Goal: Information Seeking & Learning: Learn about a topic

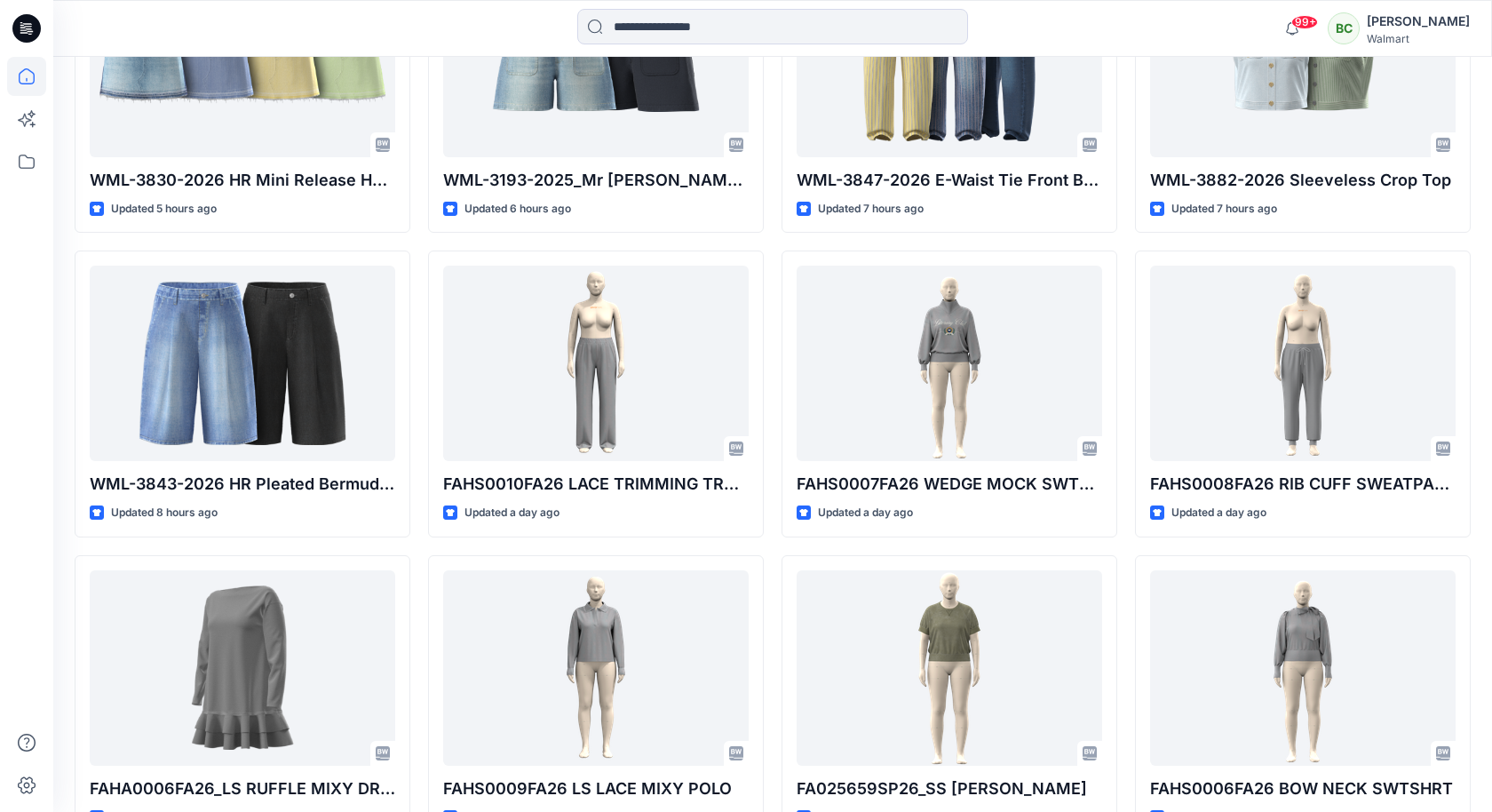
scroll to position [720, 0]
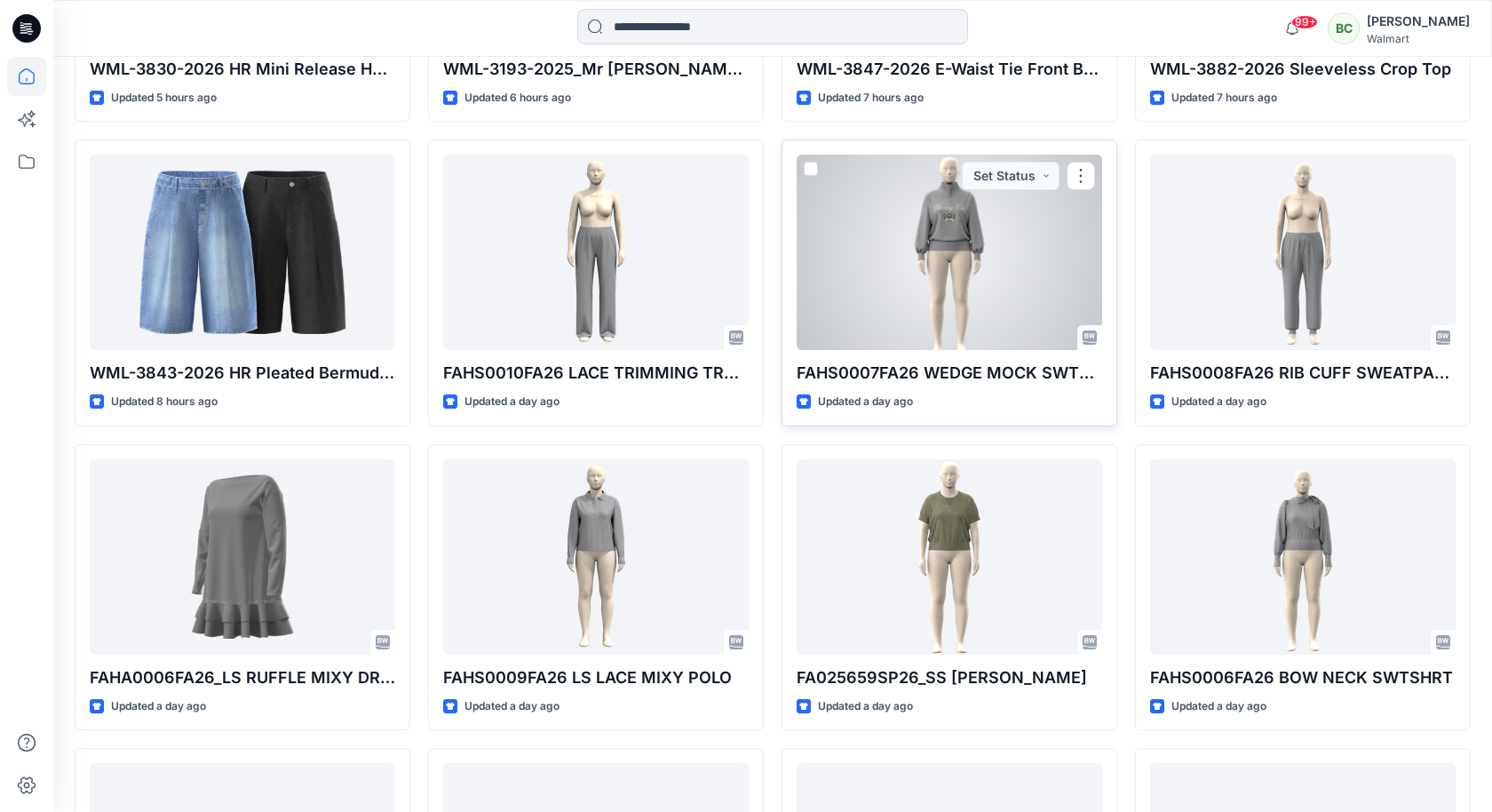
click at [1008, 292] on div at bounding box center [950, 252] width 306 height 195
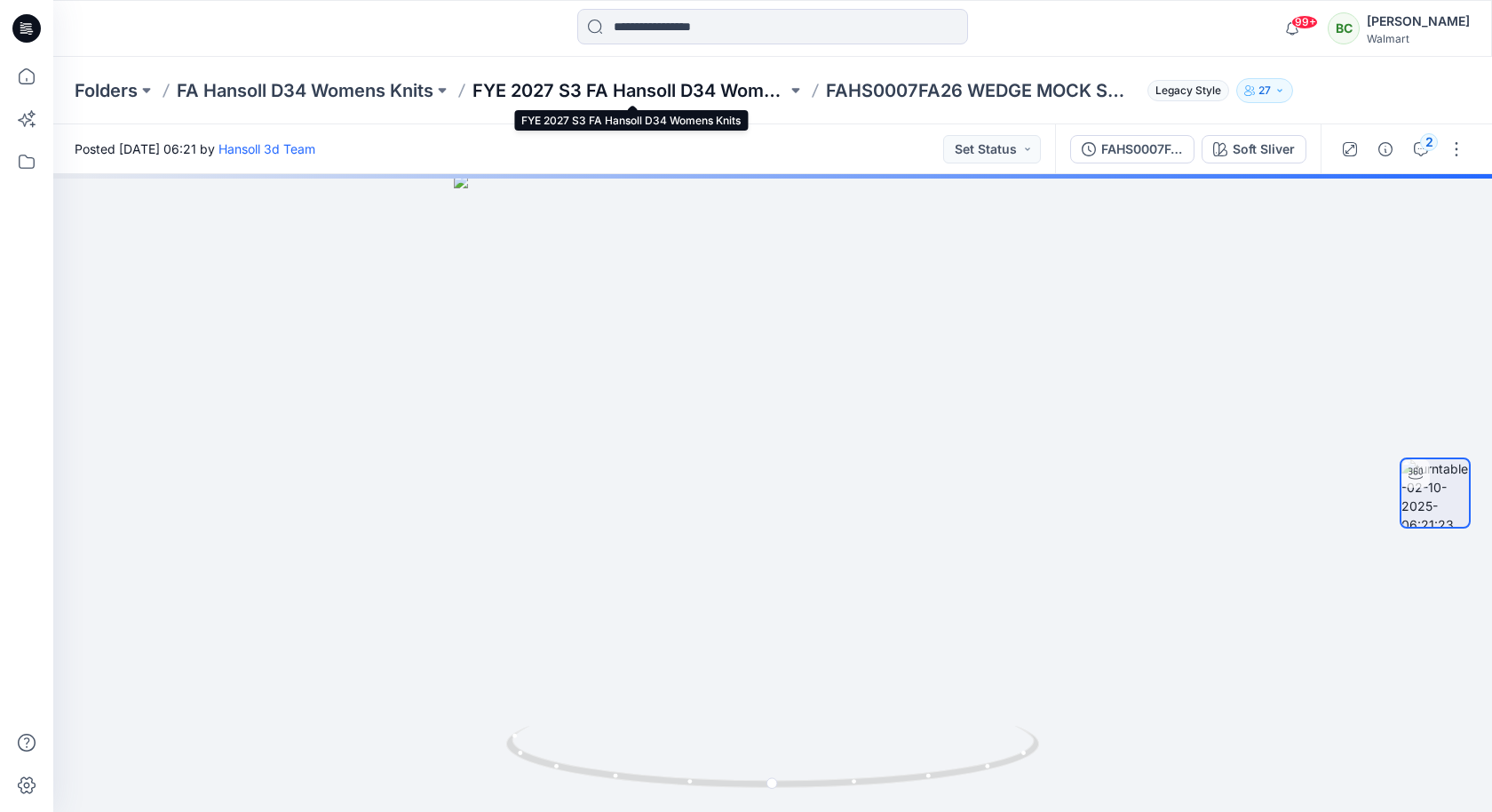
click at [593, 85] on p "FYE 2027 S3 FA Hansoll D34 Womens Knits" at bounding box center [629, 91] width 314 height 25
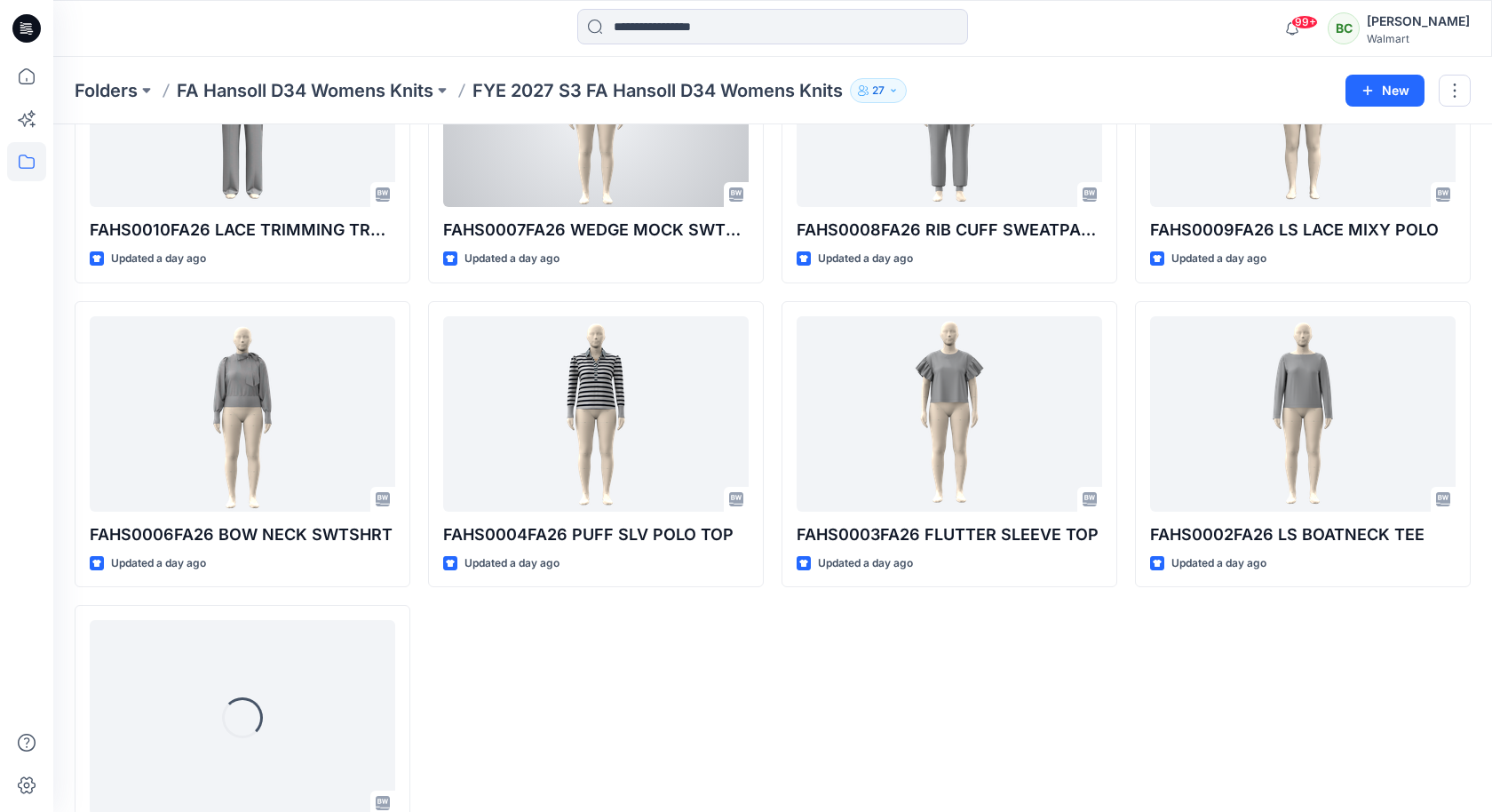
scroll to position [299, 0]
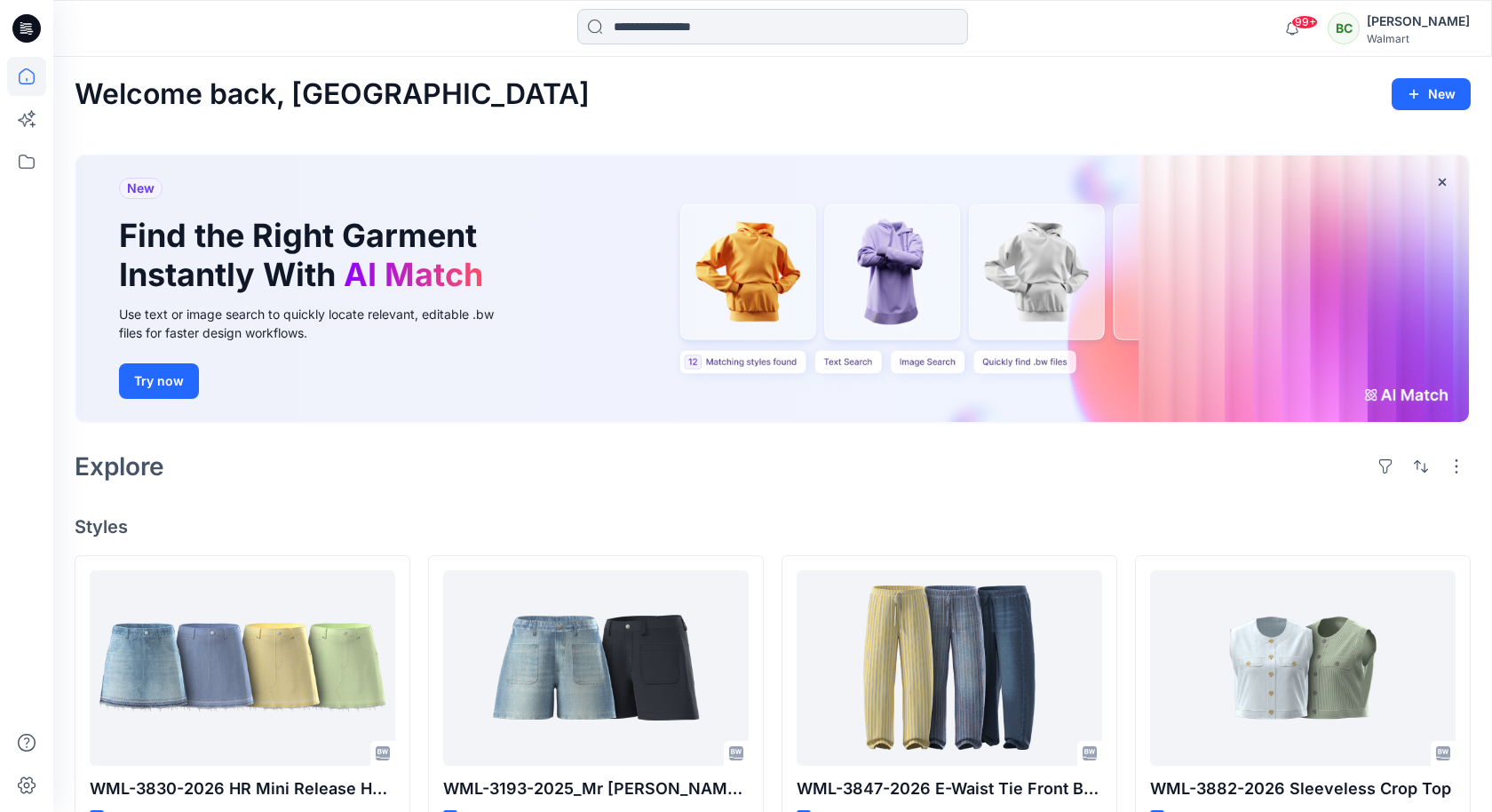
click at [677, 17] on input at bounding box center [772, 26] width 390 height 36
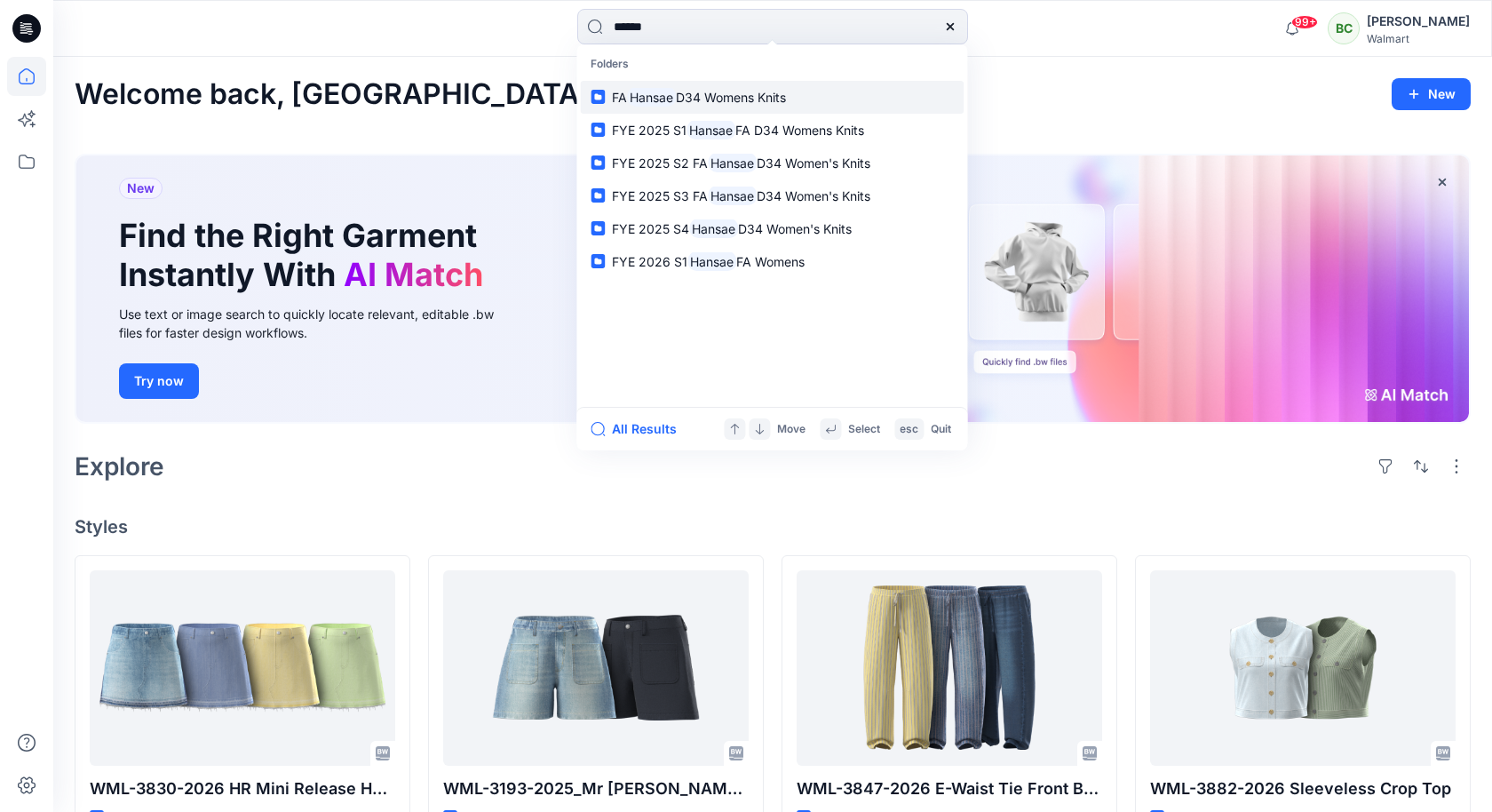
type input "******"
click at [693, 98] on span "D34 Womens Knits" at bounding box center [731, 97] width 110 height 15
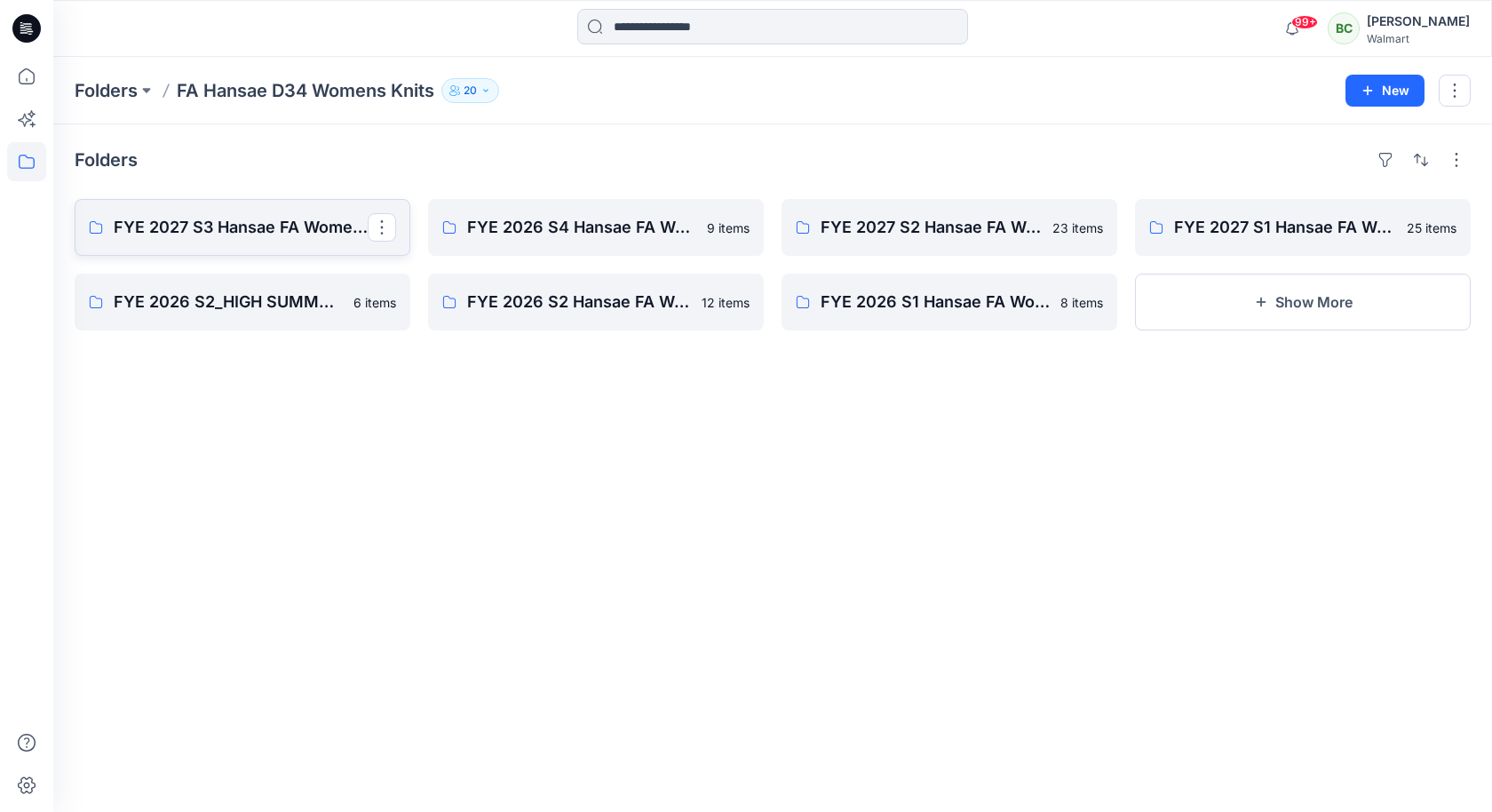
click at [255, 228] on p "FYE 2027 S3 Hansae FA Womens" at bounding box center [240, 227] width 254 height 25
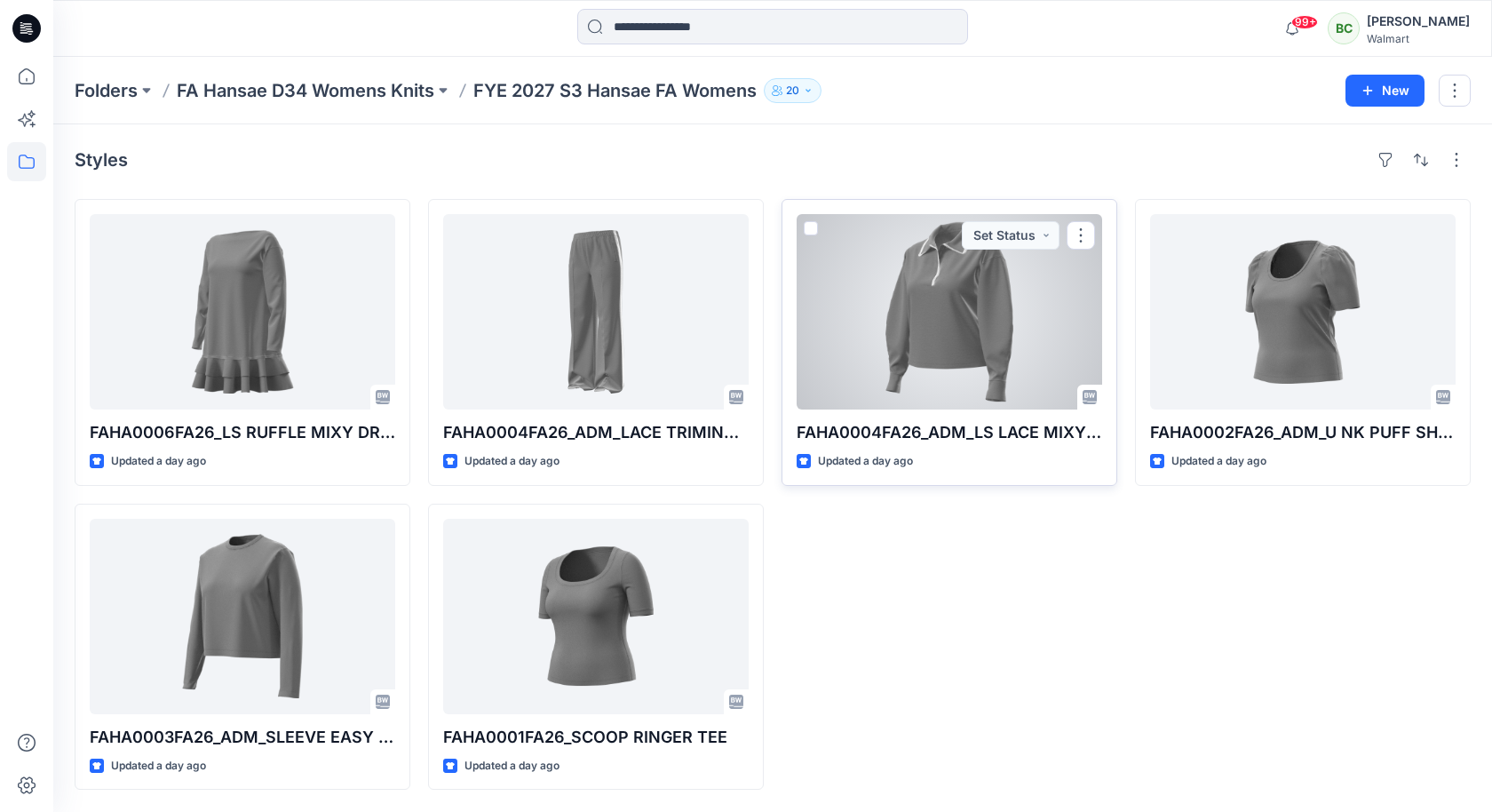
click at [933, 310] on div at bounding box center [950, 311] width 306 height 195
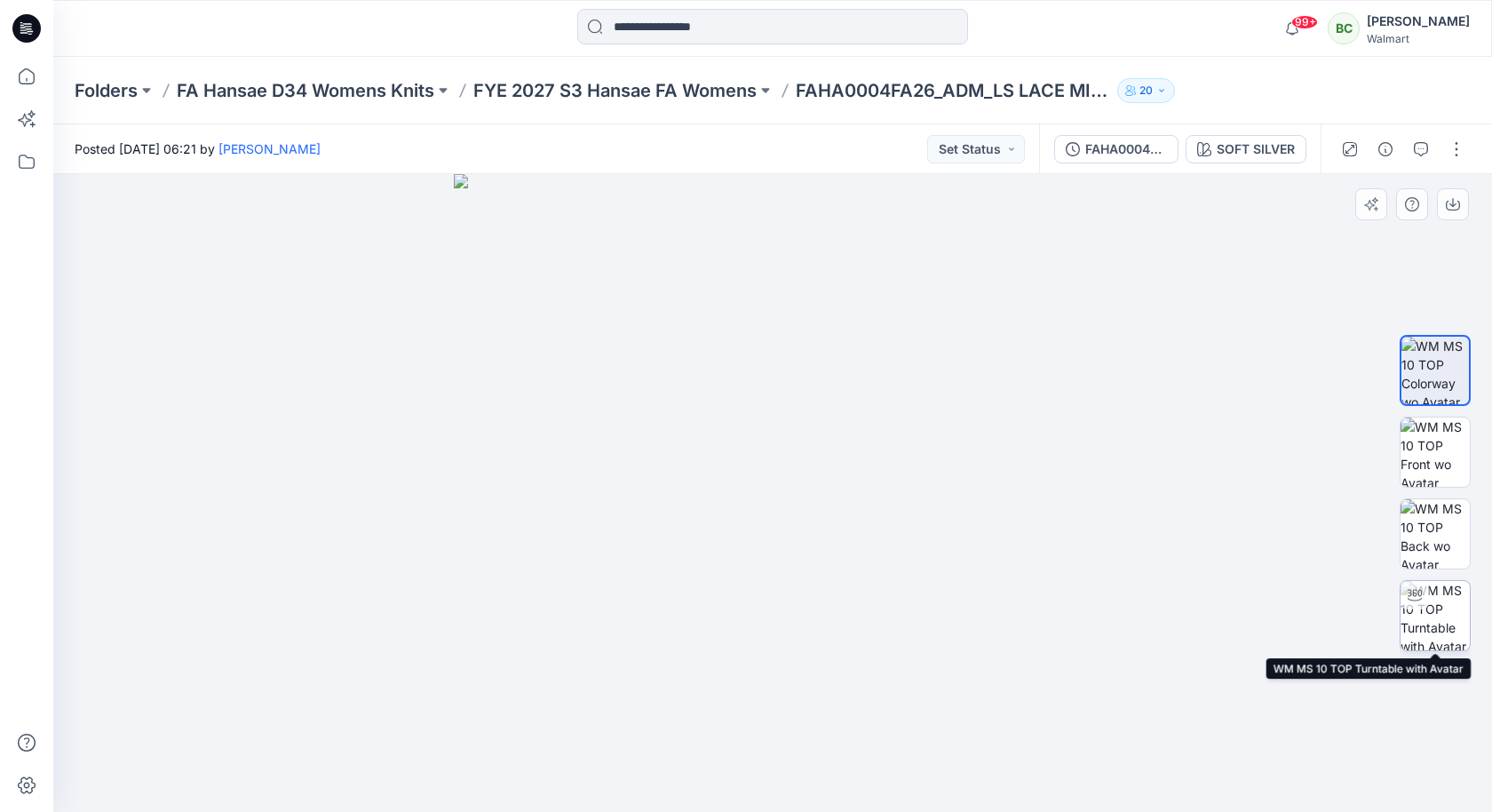
click at [1441, 610] on img at bounding box center [1434, 615] width 69 height 69
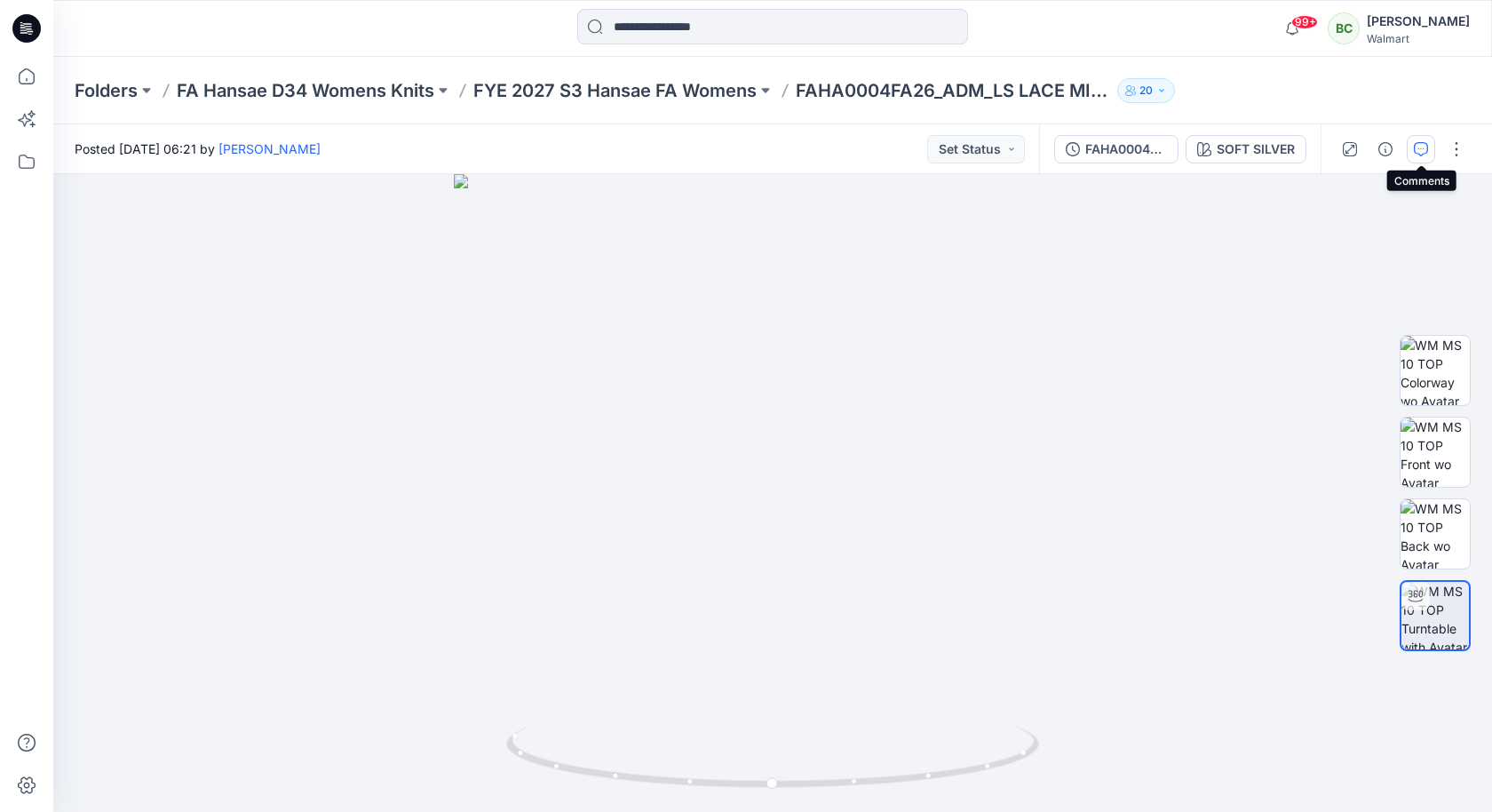
click at [1419, 145] on icon "button" at bounding box center [1420, 149] width 14 height 14
